Goal: Check status: Check status

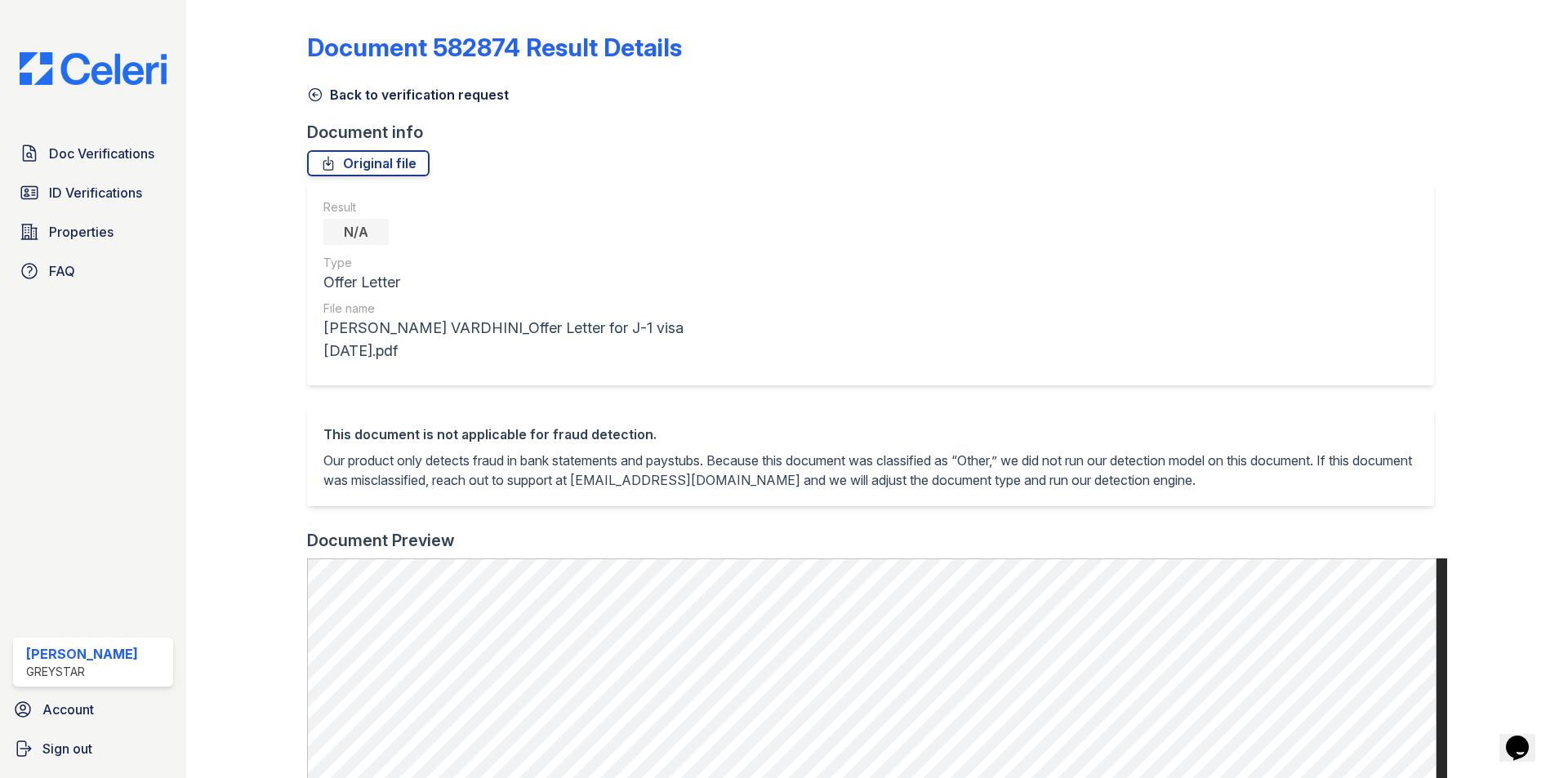
click at [377, 105] on div "Document 582874 Result Details Back to verification request Document info Origi…" at bounding box center [877, 671] width 1140 height 1330
click at [387, 83] on div "Back to verification request" at bounding box center [877, 90] width 1140 height 30
click at [385, 98] on link "Back to verification request" at bounding box center [408, 95] width 202 height 20
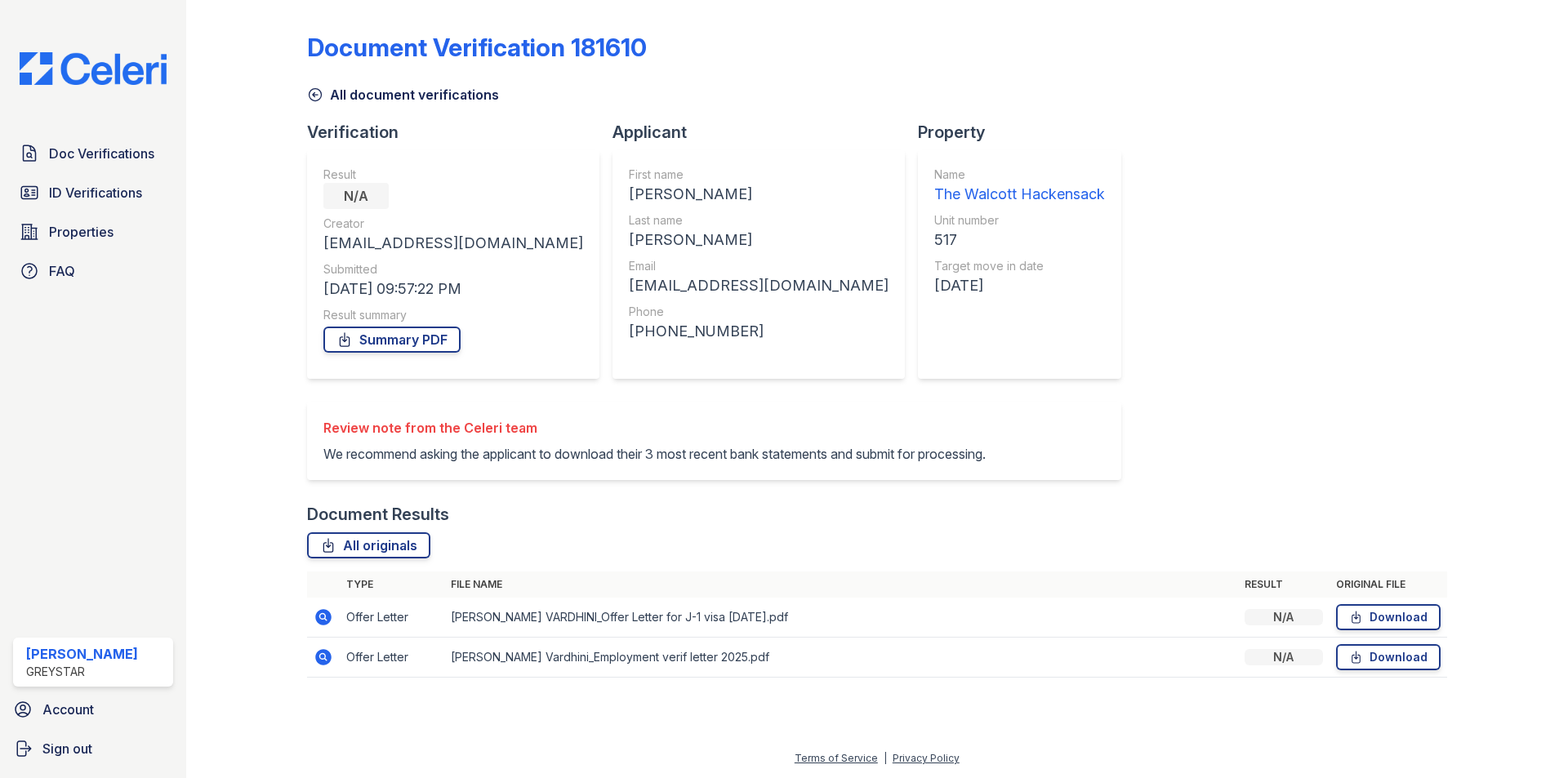
click at [335, 677] on td at bounding box center [323, 657] width 33 height 40
click at [328, 665] on icon at bounding box center [323, 657] width 17 height 17
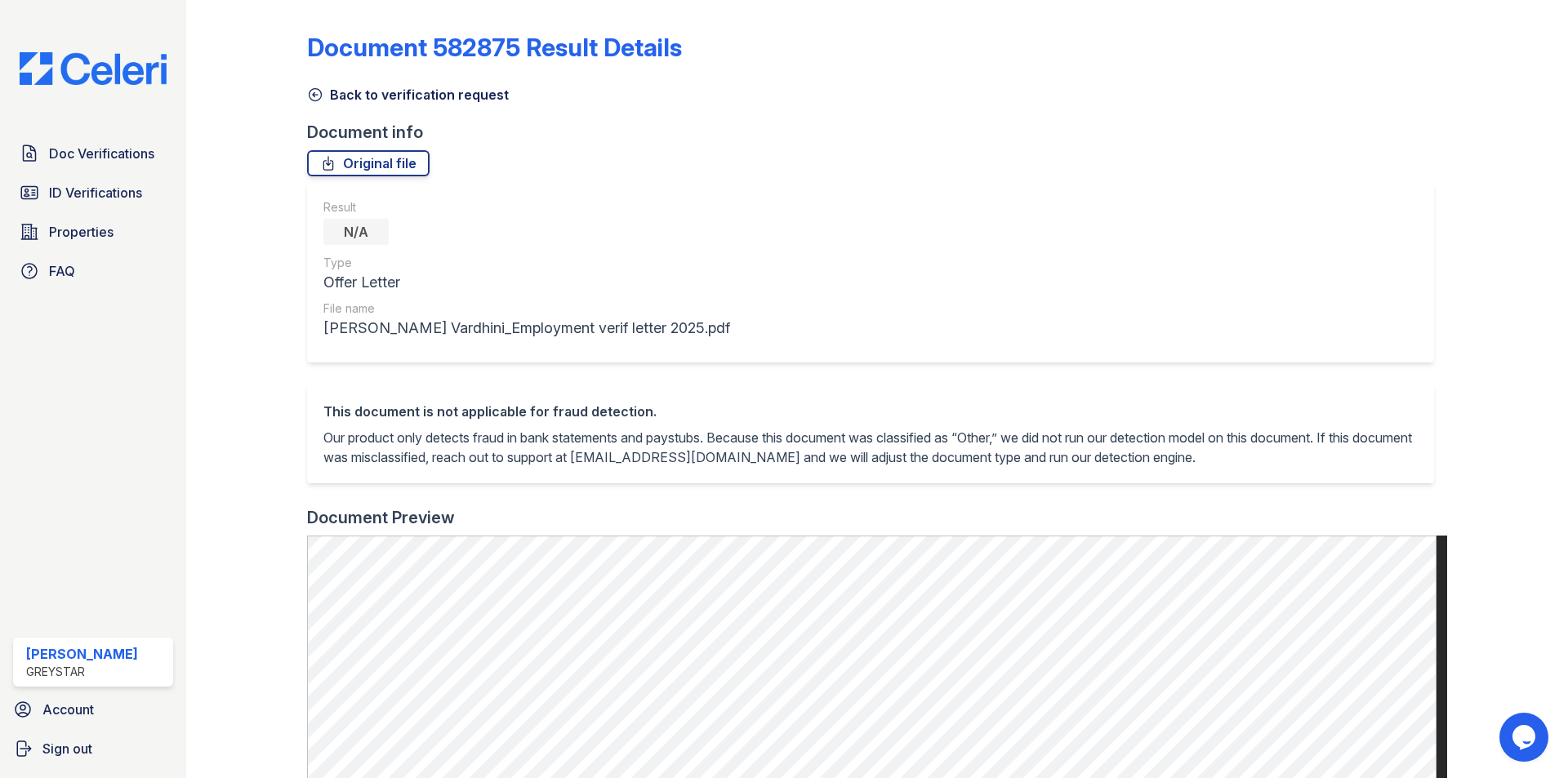
click at [354, 80] on div "Back to verification request" at bounding box center [877, 90] width 1140 height 30
click at [354, 82] on div "Back to verification request" at bounding box center [877, 90] width 1140 height 30
click at [347, 91] on link "Back to verification request" at bounding box center [408, 95] width 202 height 20
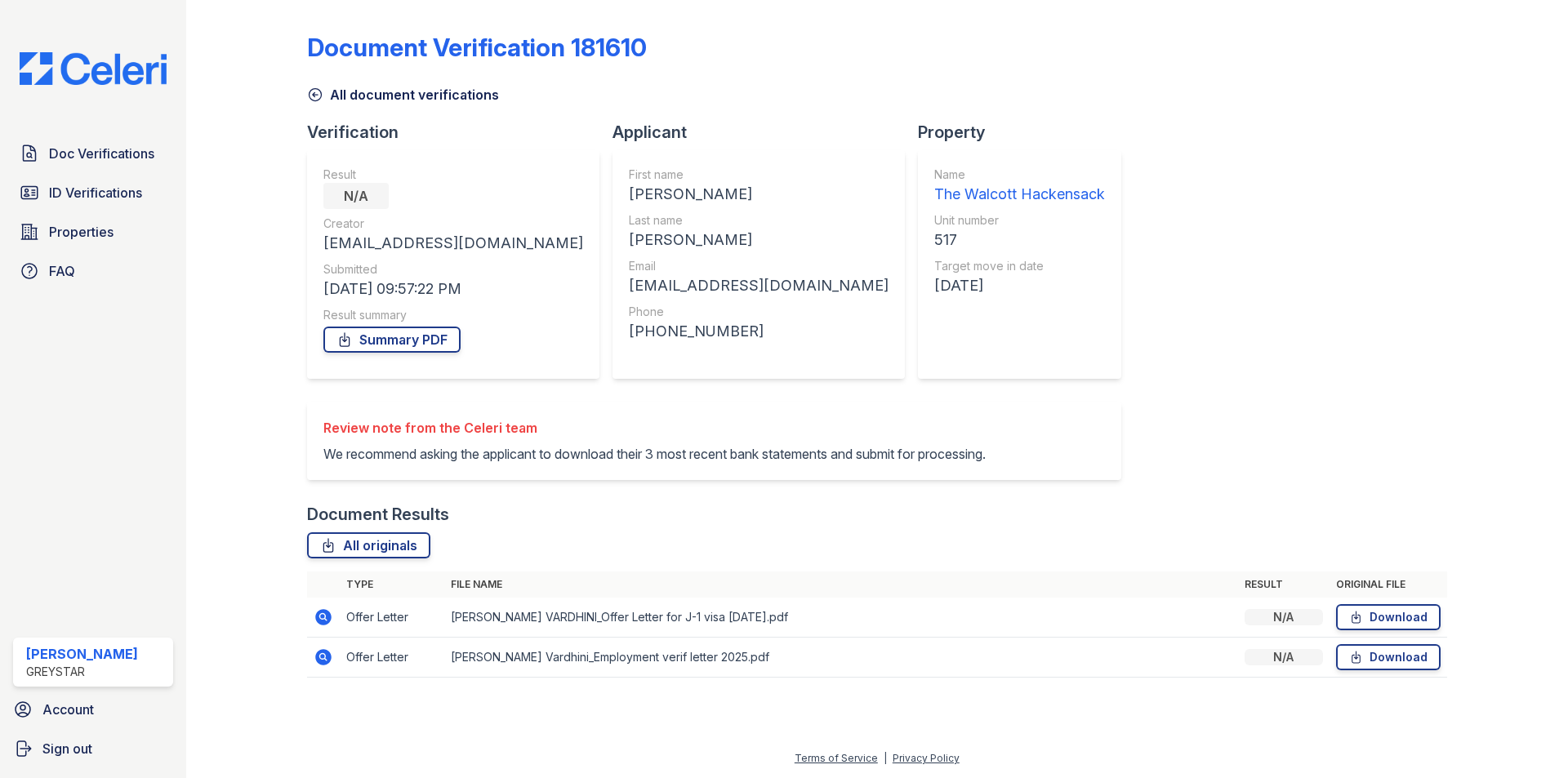
click at [326, 626] on icon at bounding box center [323, 617] width 17 height 17
